Goal: Task Accomplishment & Management: Use online tool/utility

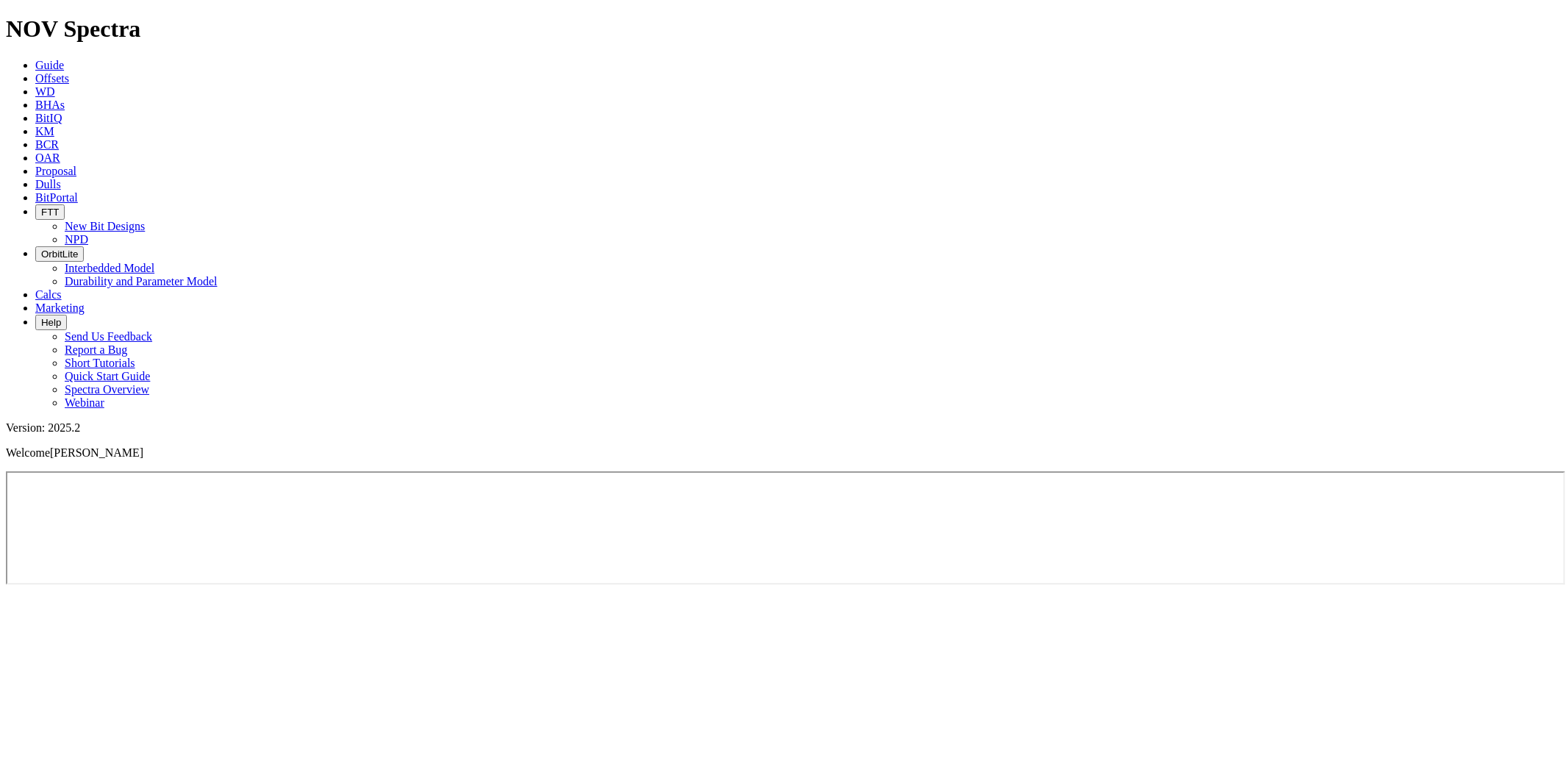
click at [78, 191] on span "BitPortal" at bounding box center [56, 197] width 42 height 13
click at [36, 191] on icon at bounding box center [36, 197] width 0 height 13
click at [69, 72] on link "Offsets" at bounding box center [52, 78] width 34 height 13
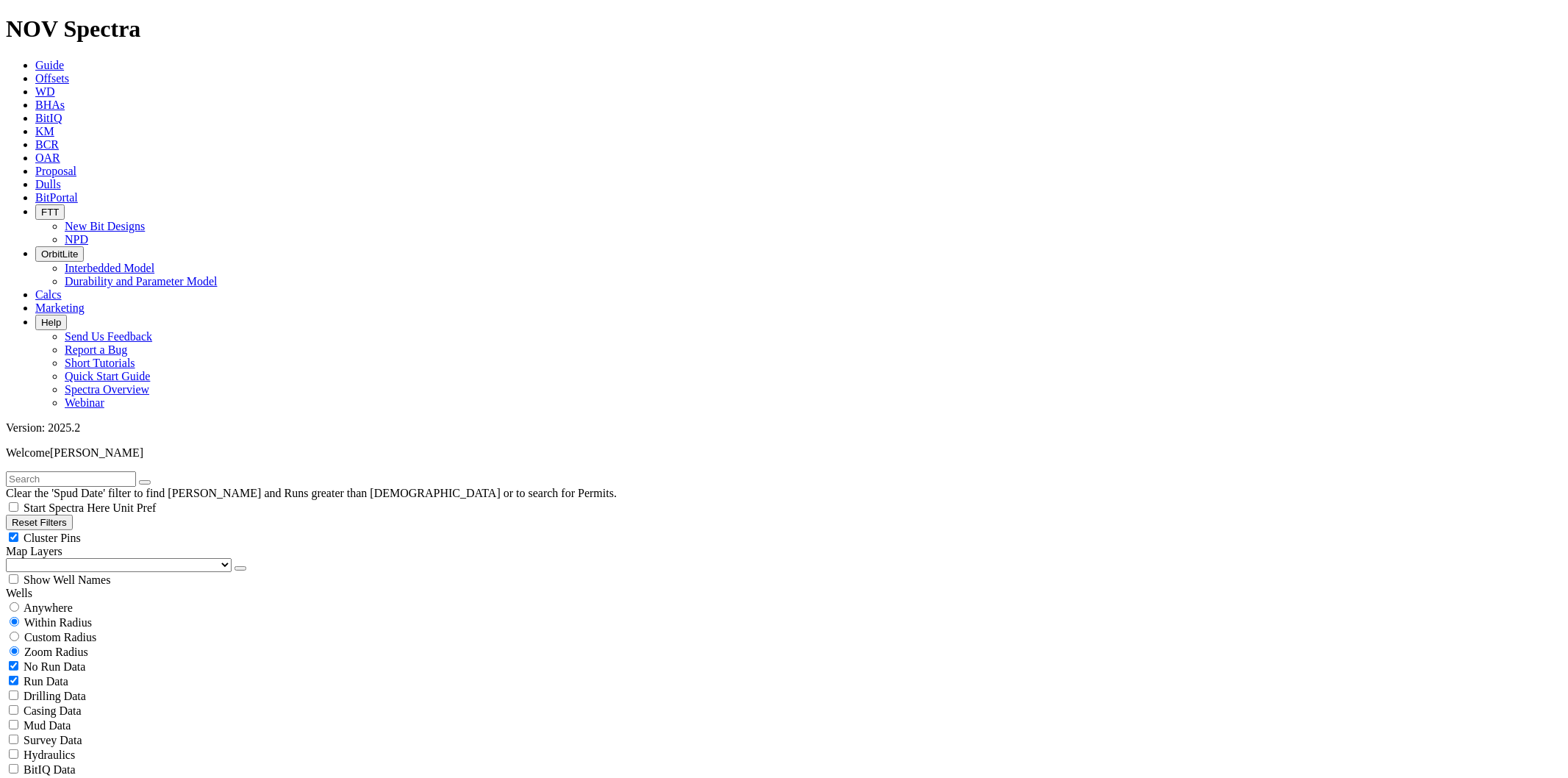
scroll to position [489, 0]
click at [36, 191] on icon at bounding box center [36, 197] width 0 height 13
select select "8.75"
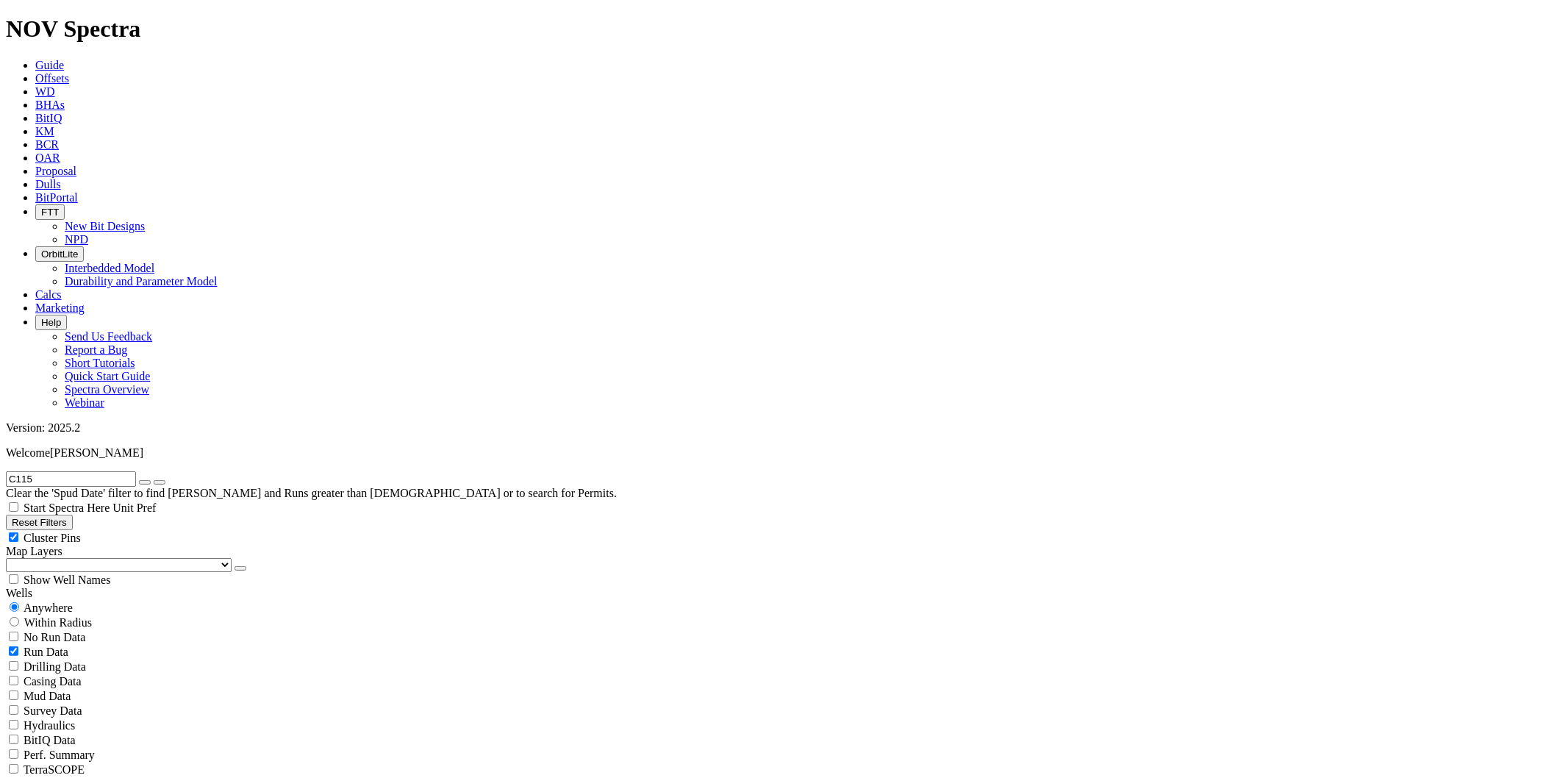
checkbox input "false"
select select "? number:8.75 ?"
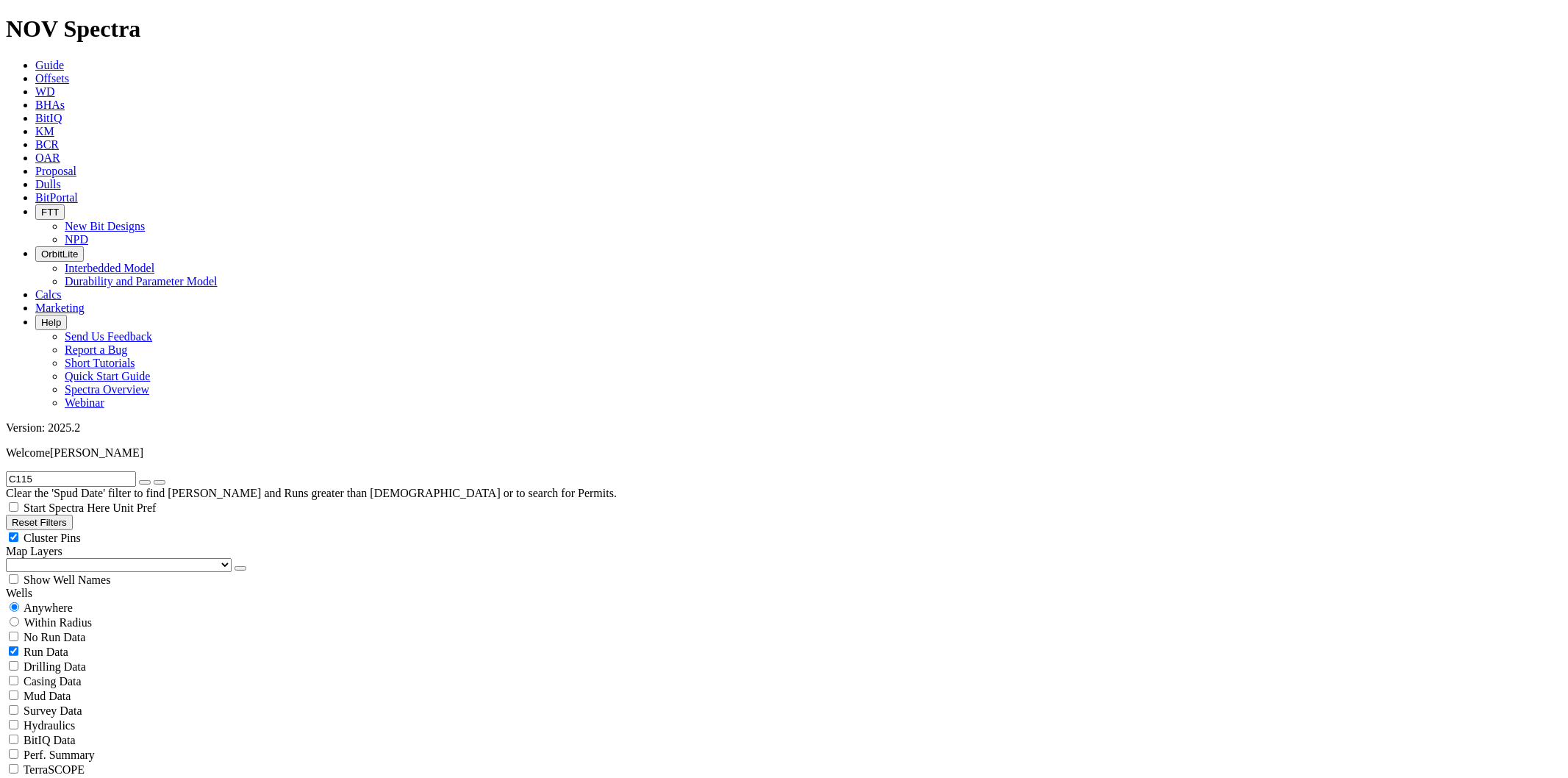
scroll to position [14656, 0]
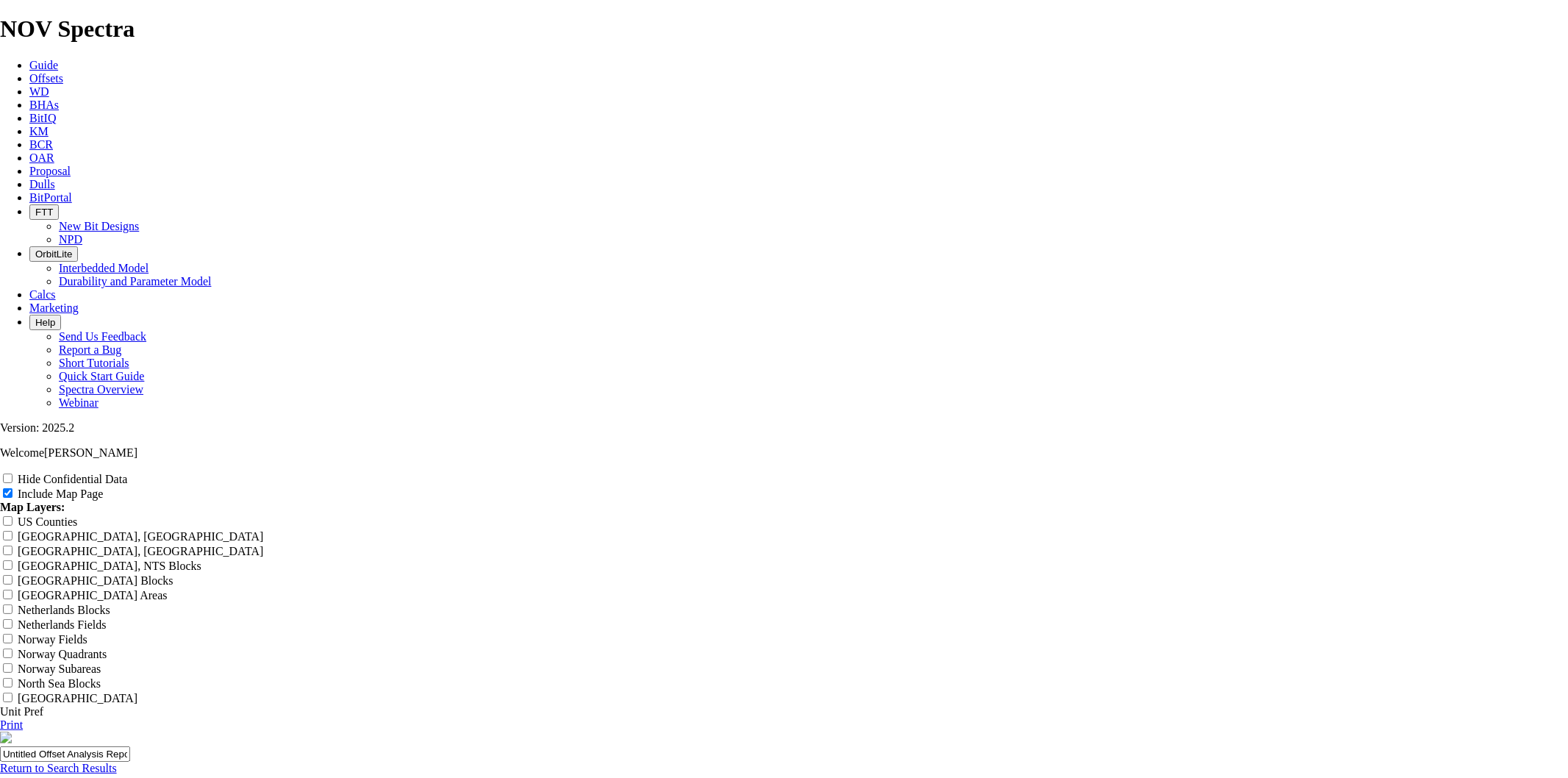
scroll to position [163, 0]
click at [13, 516] on input "US Counties" at bounding box center [8, 521] width 10 height 10
checkbox input "true"
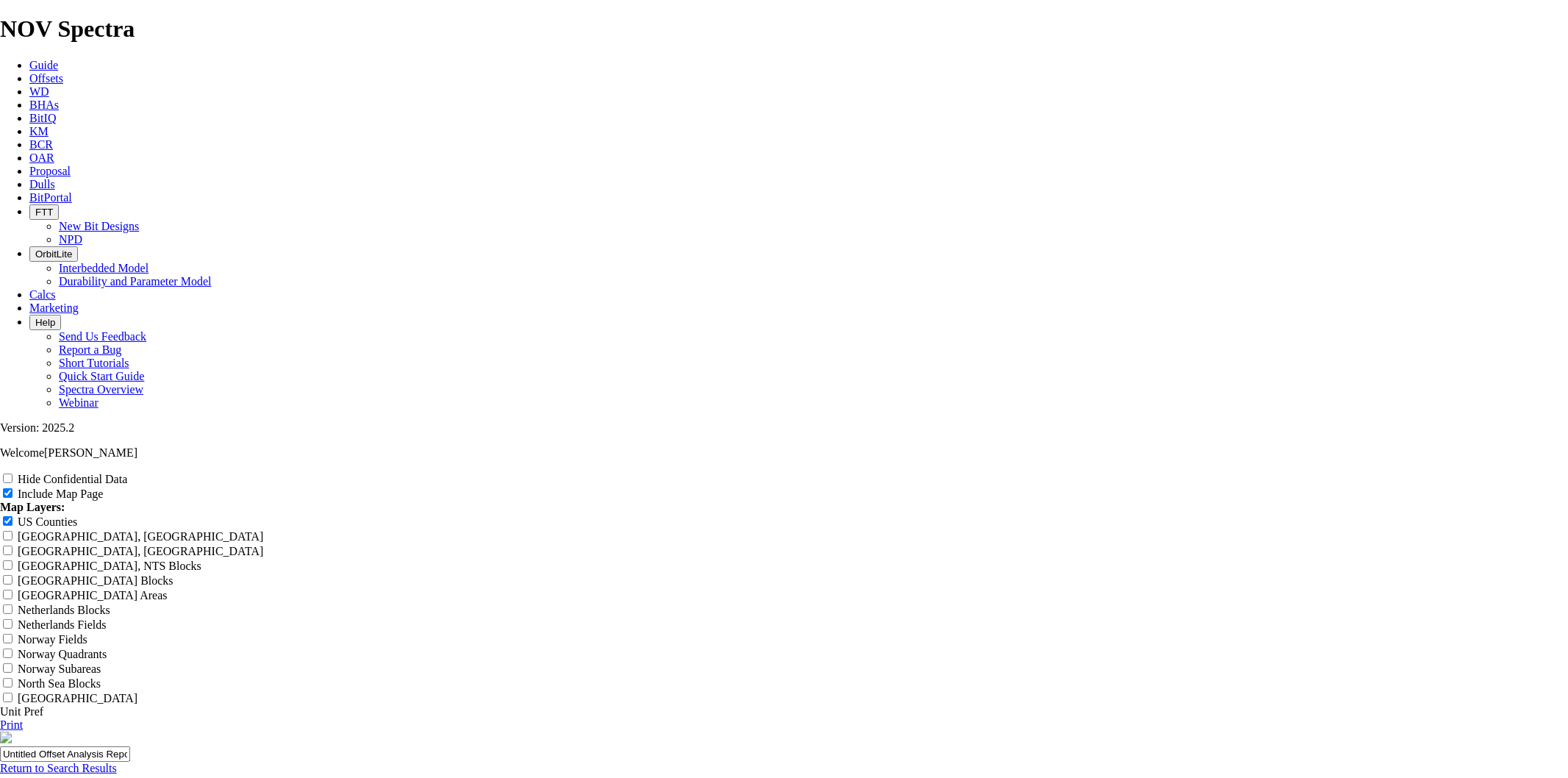
click at [13, 488] on input "Include Map Page" at bounding box center [8, 493] width 10 height 10
checkbox input "false"
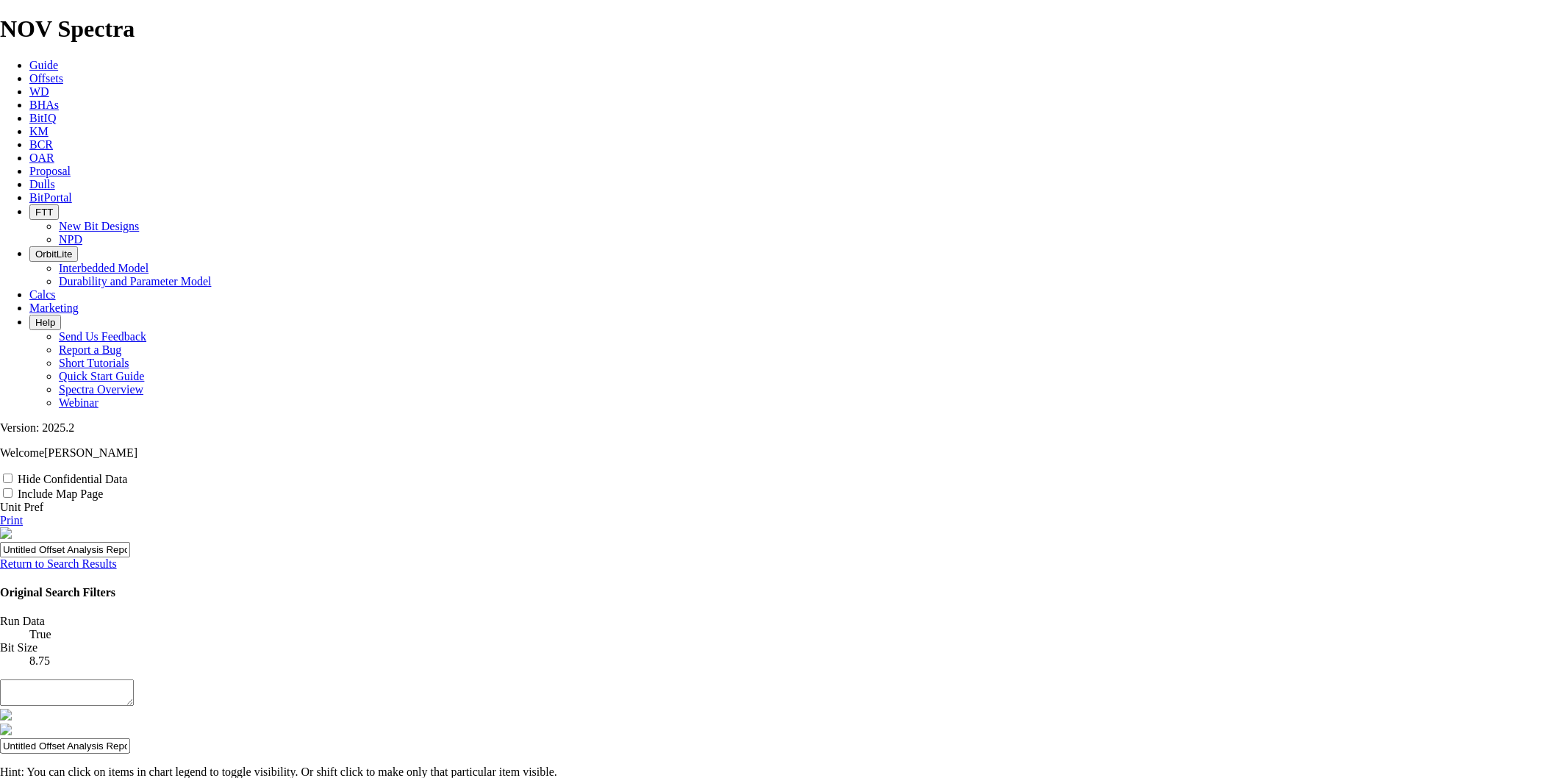
scroll to position [0, 0]
